Goal: Task Accomplishment & Management: Manage account settings

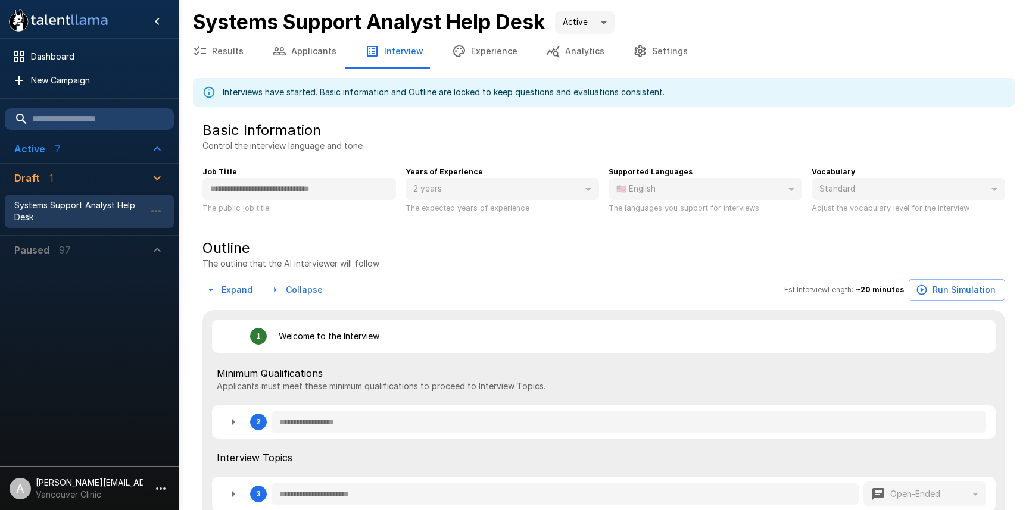
click at [144, 486] on li "A [PERSON_NAME][EMAIL_ADDRESS][DOMAIN_NAME] Vancouver Clinic" at bounding box center [89, 486] width 179 height 38
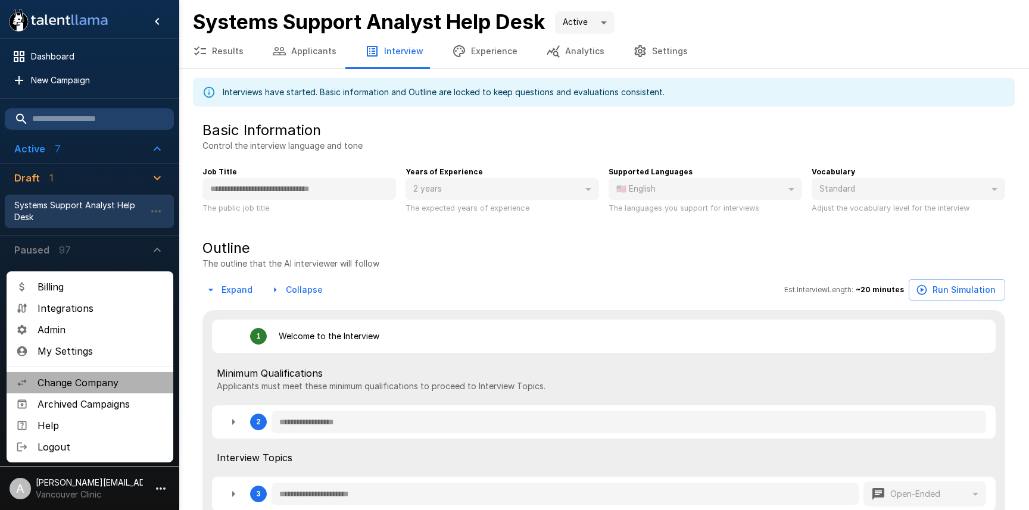
click at [92, 386] on span "Change Company" at bounding box center [101, 383] width 126 height 14
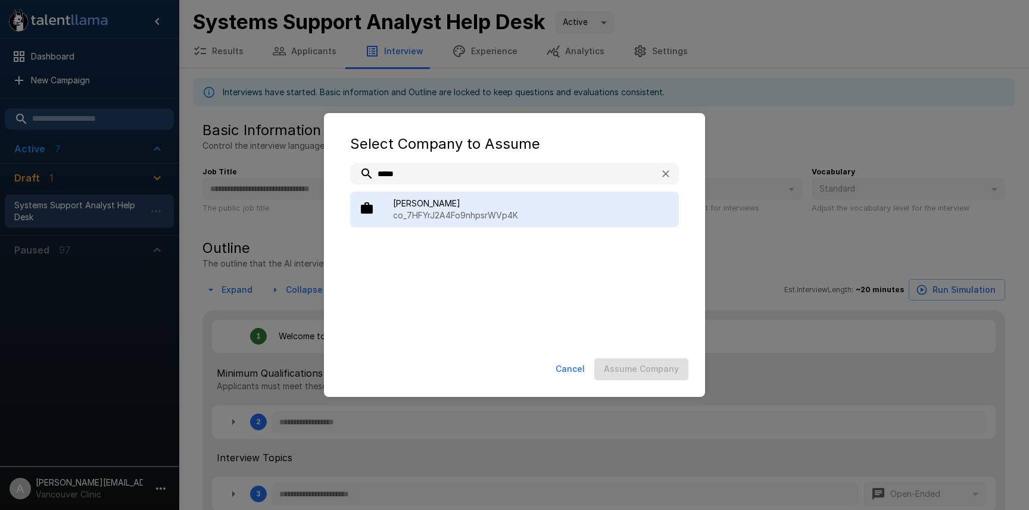
type input "*****"
click at [517, 193] on div "[PERSON_NAME] co_7HFYrJ2A4Fo9nhpsrWVp4K" at bounding box center [514, 210] width 329 height 36
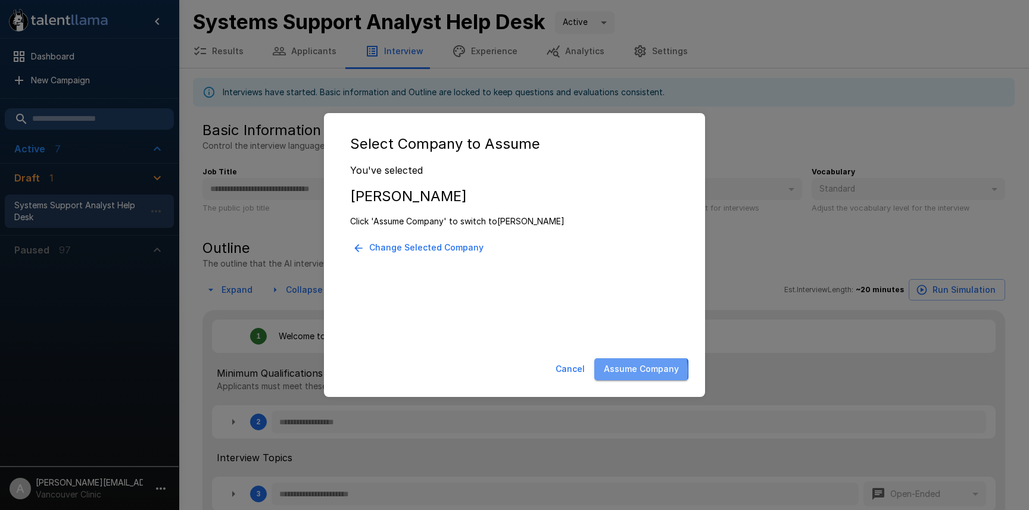
click at [630, 371] on button "Assume Company" at bounding box center [641, 369] width 94 height 22
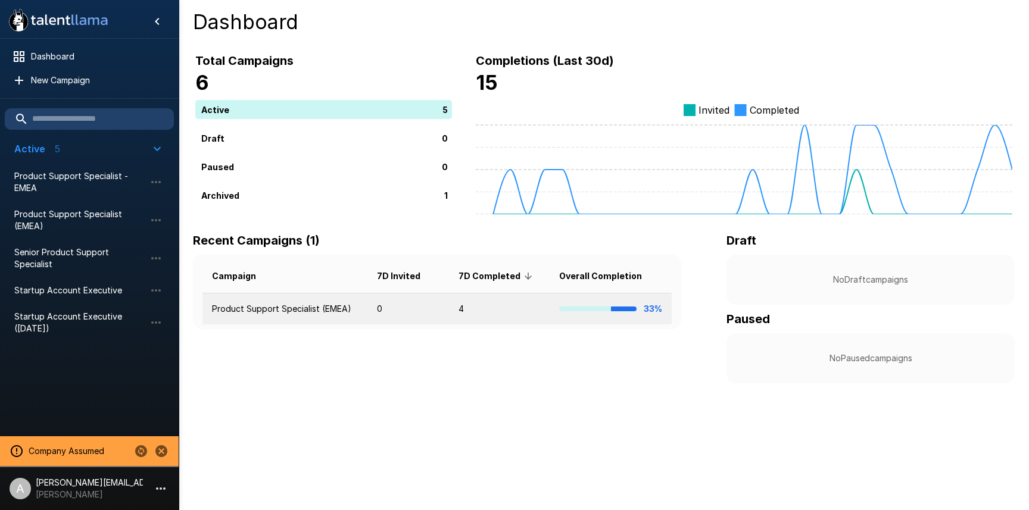
click at [470, 304] on td "4" at bounding box center [499, 309] width 101 height 32
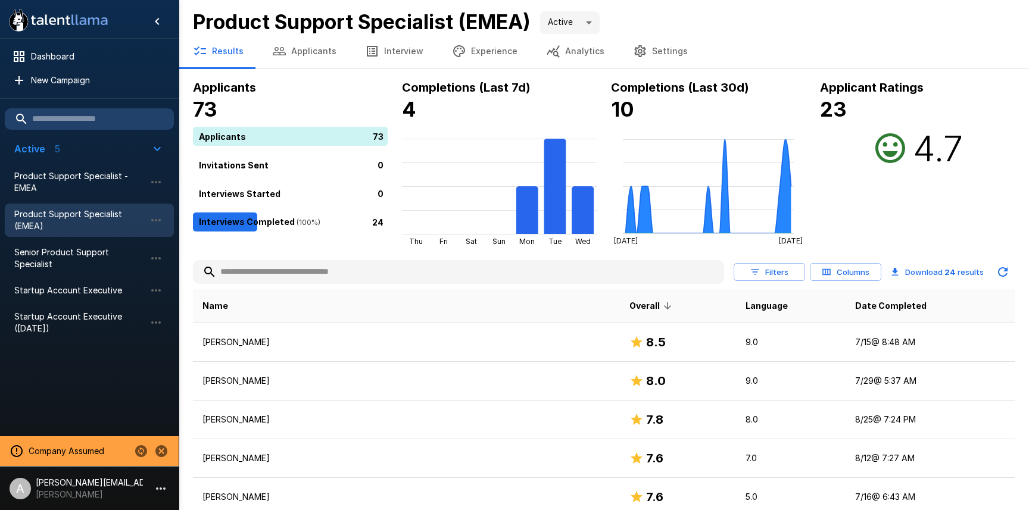
click at [565, 56] on button "Analytics" at bounding box center [575, 51] width 87 height 33
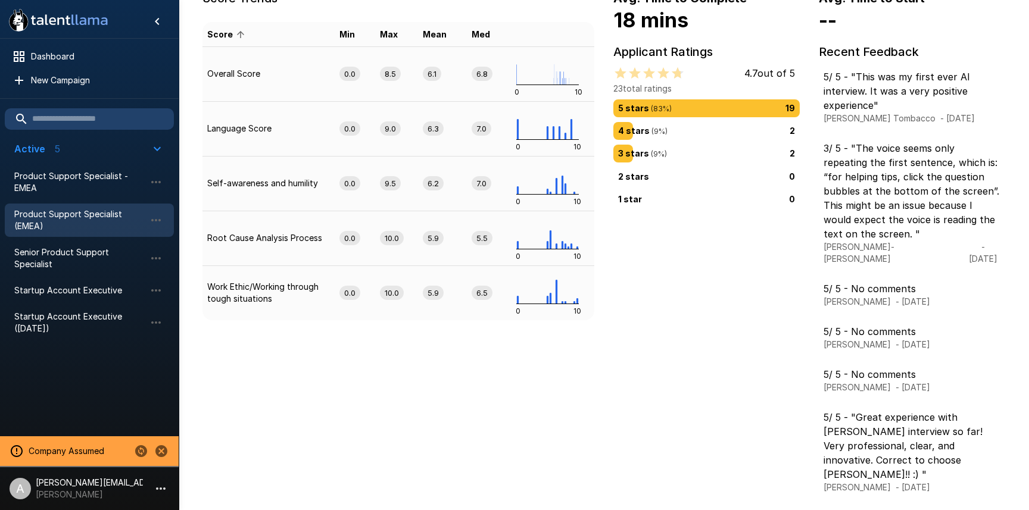
scroll to position [315, 0]
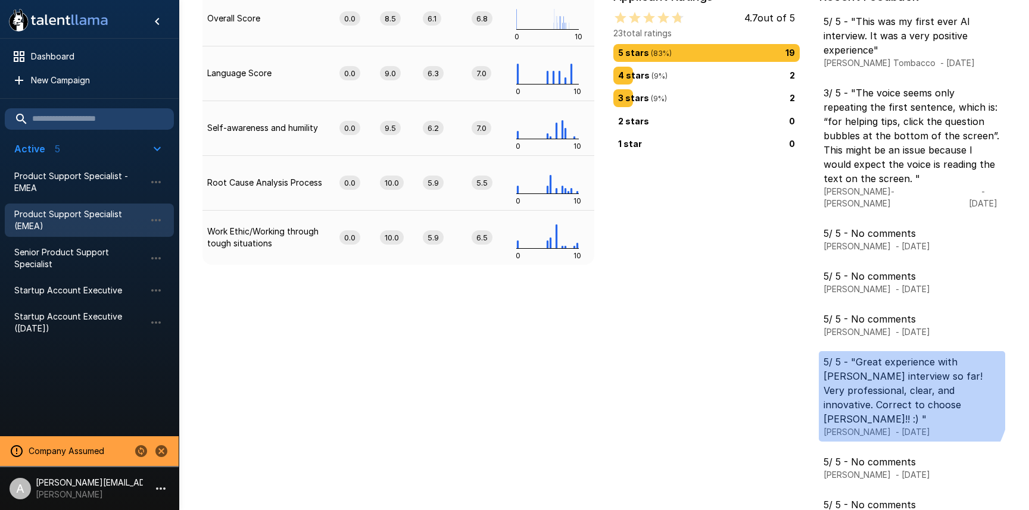
click at [881, 375] on p "5 / 5 - "Great experience with Ashby interview so far! Very professional, clear…" at bounding box center [911, 390] width 177 height 71
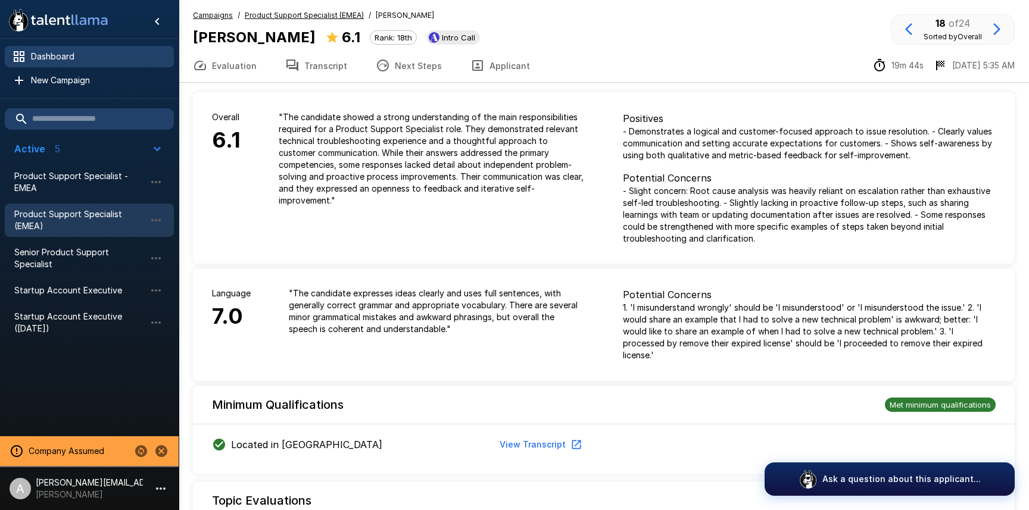
click at [63, 55] on span "Dashboard" at bounding box center [97, 57] width 133 height 12
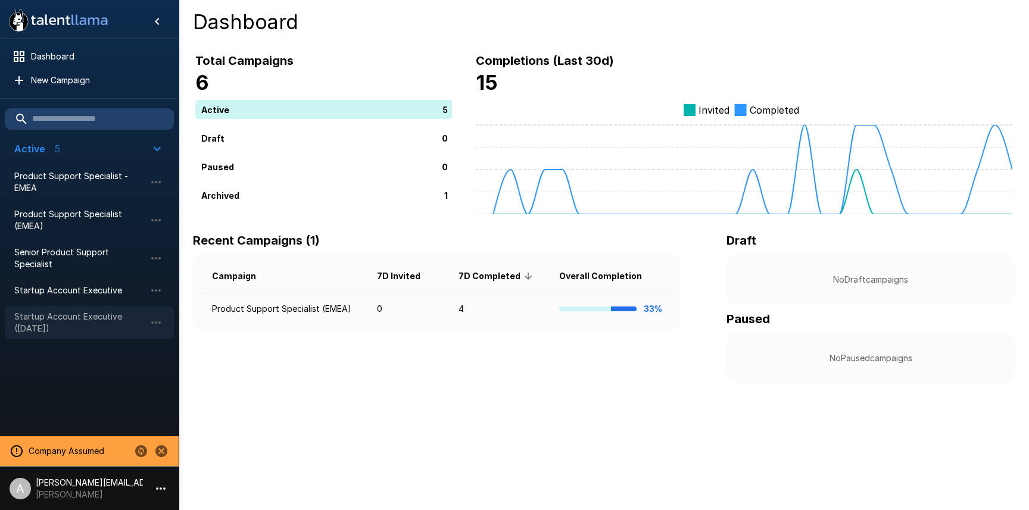
click at [85, 327] on span "Startup Account Executive (Aug 25)" at bounding box center [79, 323] width 131 height 24
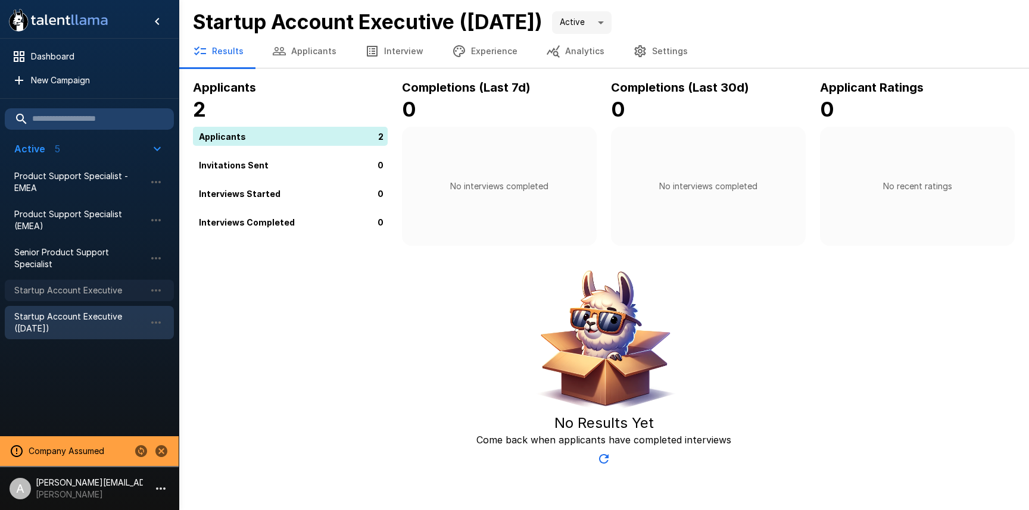
click at [92, 293] on span "Startup Account Executive" at bounding box center [79, 291] width 131 height 12
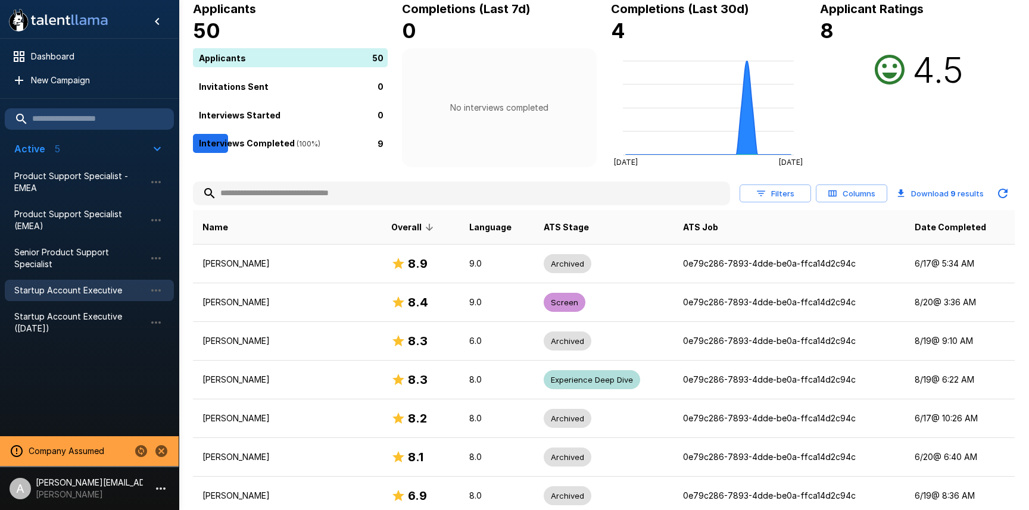
scroll to position [80, 0]
click at [938, 230] on span "Date Completed" at bounding box center [949, 226] width 71 height 14
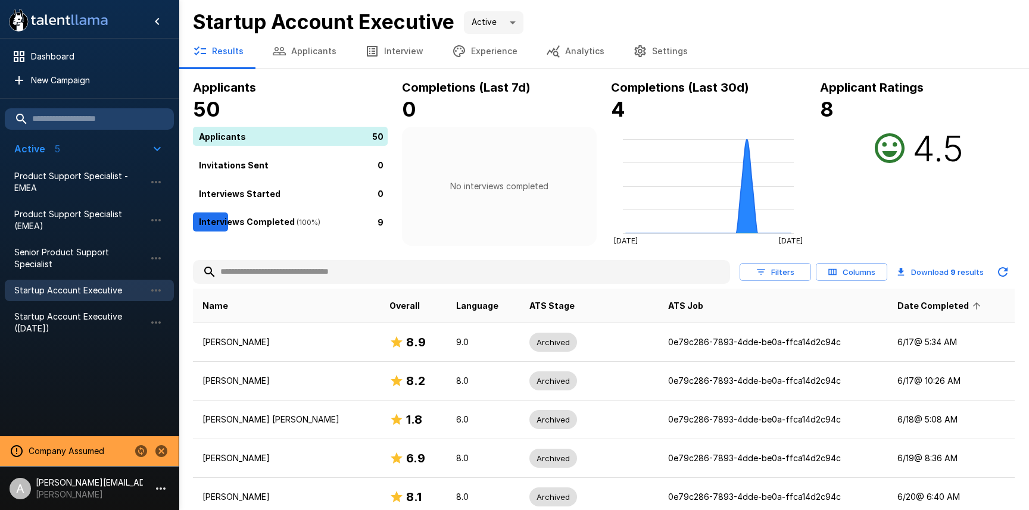
click at [921, 298] on th "Date Completed" at bounding box center [951, 306] width 127 height 35
click at [923, 306] on span "Date Completed" at bounding box center [940, 306] width 87 height 14
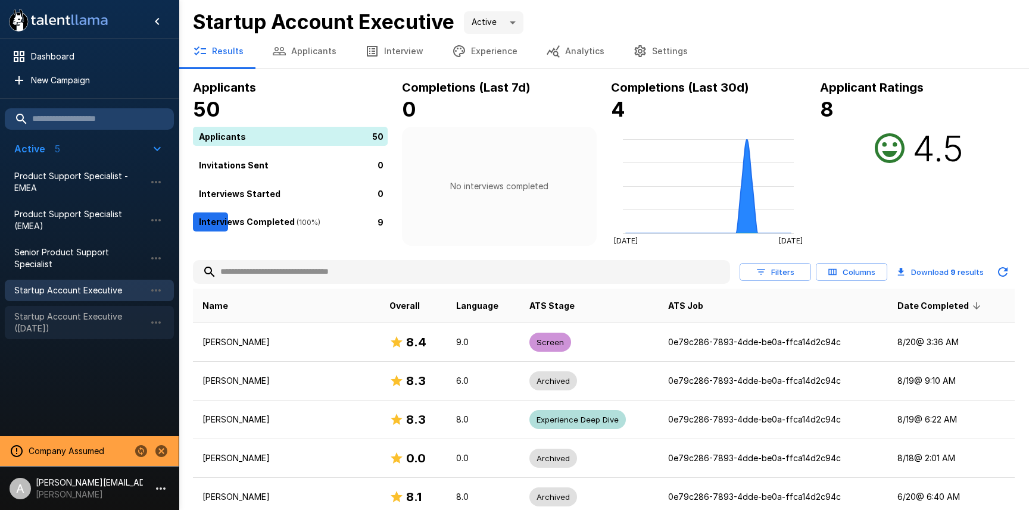
click at [60, 329] on span "Startup Account Executive (Aug 25)" at bounding box center [79, 323] width 131 height 24
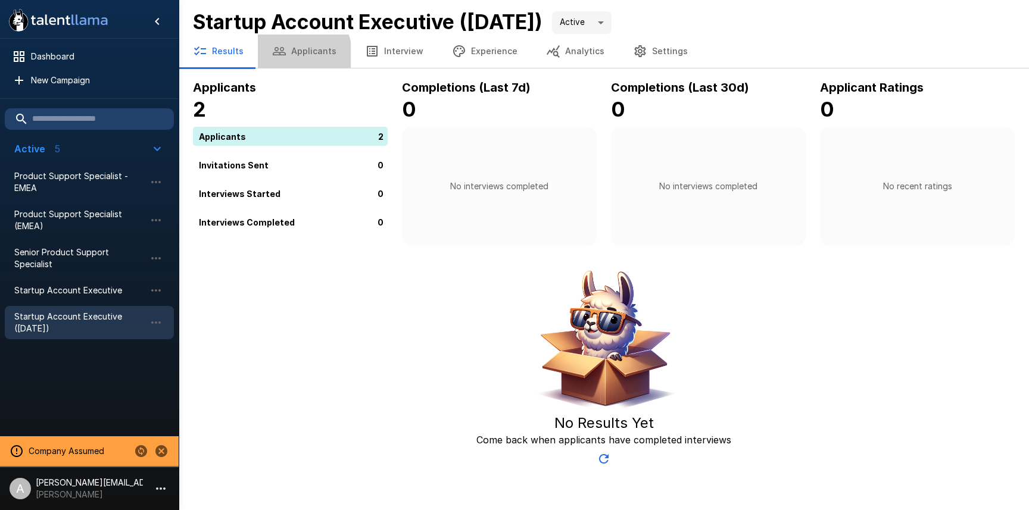
click at [285, 57] on button "Applicants" at bounding box center [304, 51] width 93 height 33
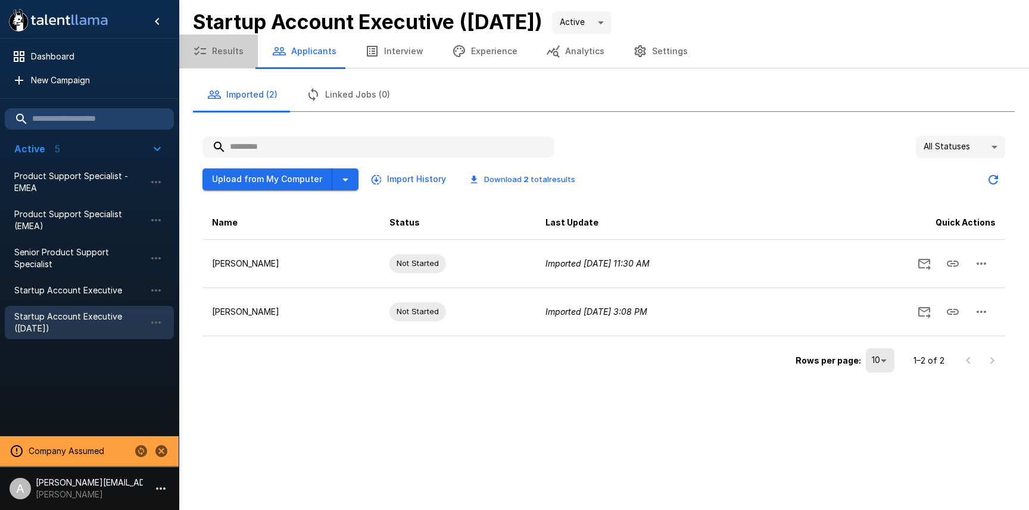
click at [223, 55] on button "Results" at bounding box center [218, 51] width 79 height 33
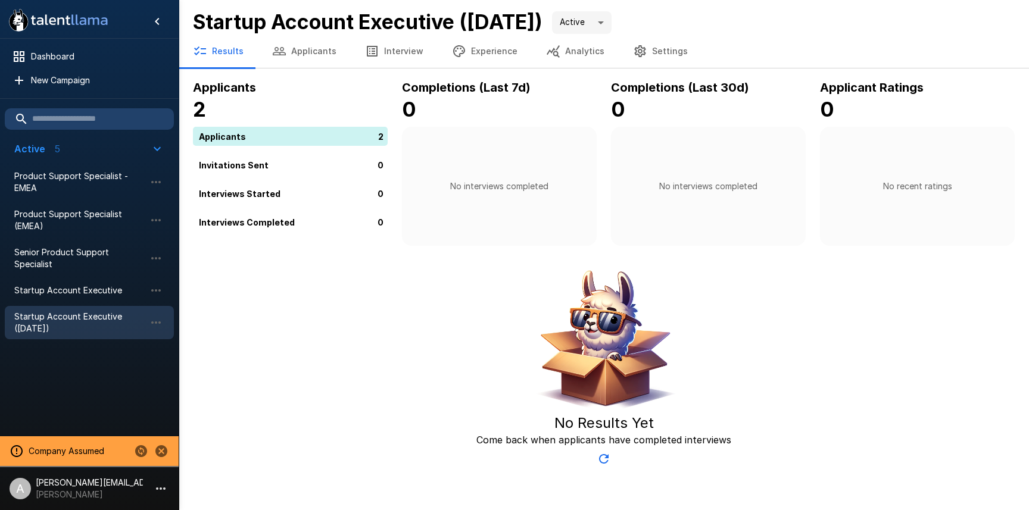
drag, startPoint x: 563, startPoint y: 78, endPoint x: 564, endPoint y: 60, distance: 18.5
click at [563, 77] on div ".st0{fill:#FFFFFF;} .st1{fill:#76a4ed;} Dashboard New Campaign Active 5 Product…" at bounding box center [604, 235] width 850 height 471
click at [565, 52] on button "Analytics" at bounding box center [575, 51] width 87 height 33
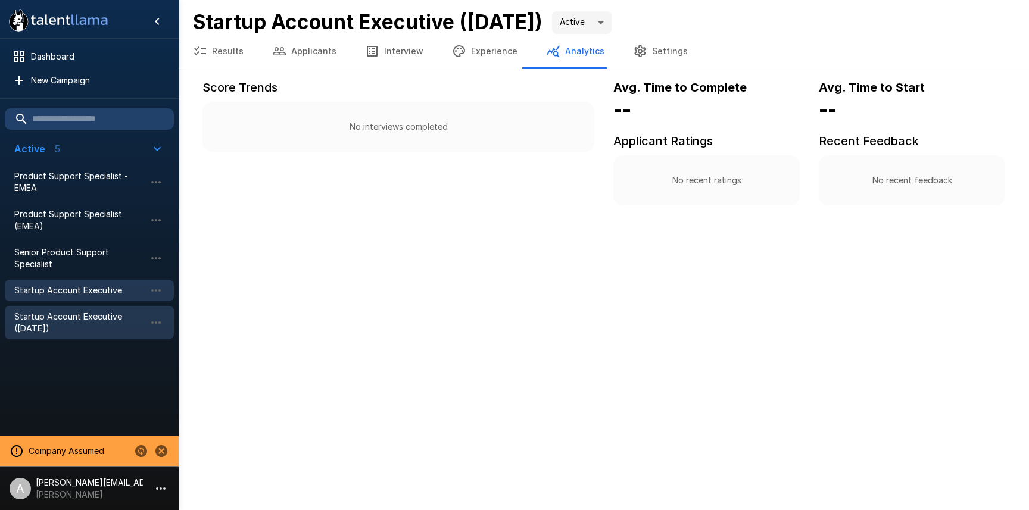
click at [101, 295] on span "Startup Account Executive" at bounding box center [79, 291] width 131 height 12
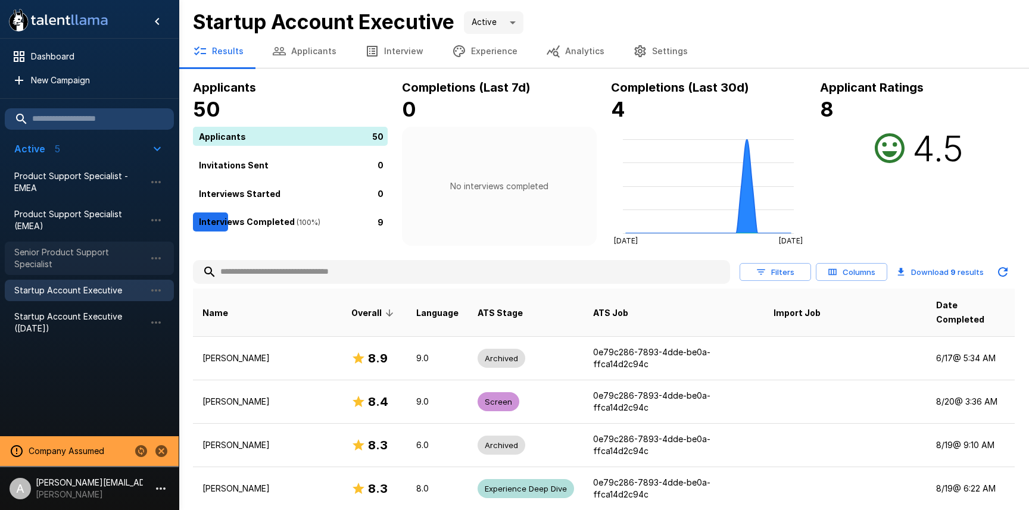
click at [77, 261] on span "Senior Product Support Specialist" at bounding box center [79, 258] width 131 height 24
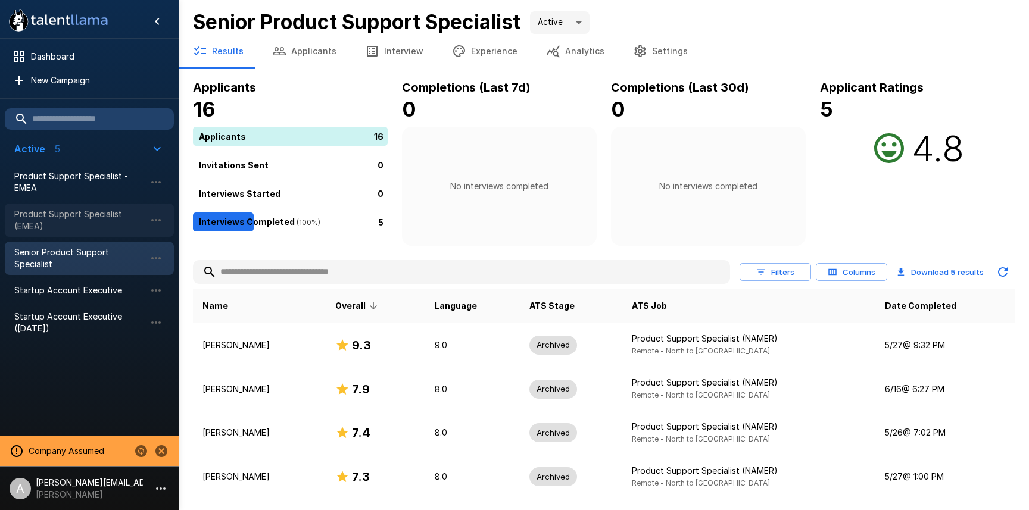
click at [76, 225] on span "Product Support Specialist (EMEA)" at bounding box center [79, 220] width 131 height 24
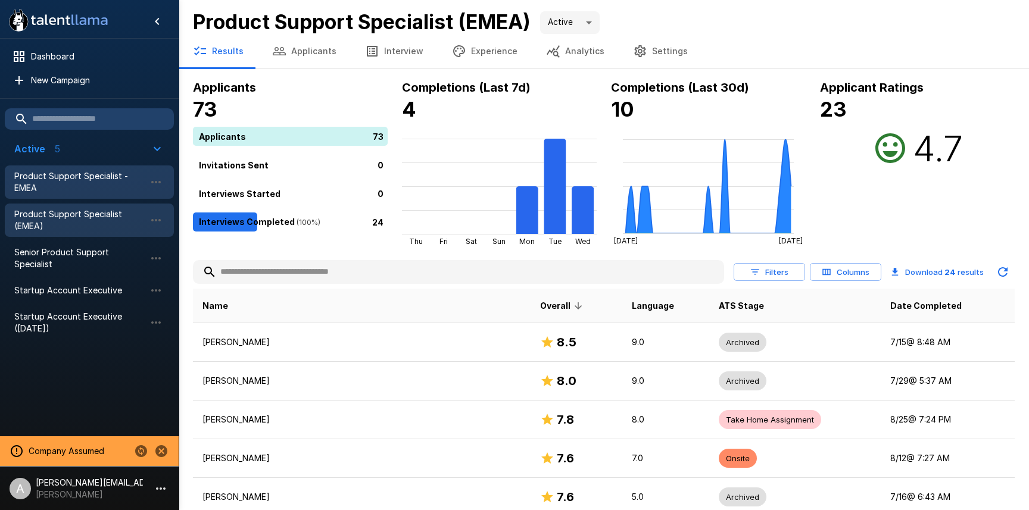
click at [64, 187] on span "Product Support Specialist - EMEA" at bounding box center [79, 182] width 131 height 24
